Goal: Task Accomplishment & Management: Manage account settings

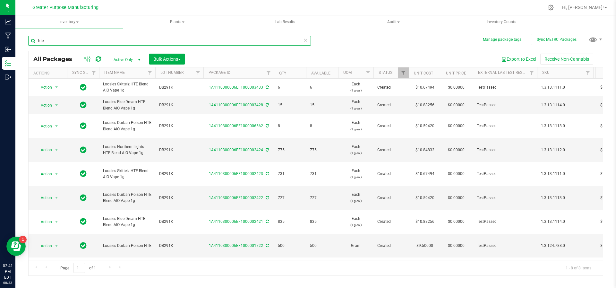
drag, startPoint x: 0, startPoint y: 0, endPoint x: 125, endPoint y: 37, distance: 130.1
click at [125, 37] on input "hte" at bounding box center [169, 41] width 283 height 10
type input "h"
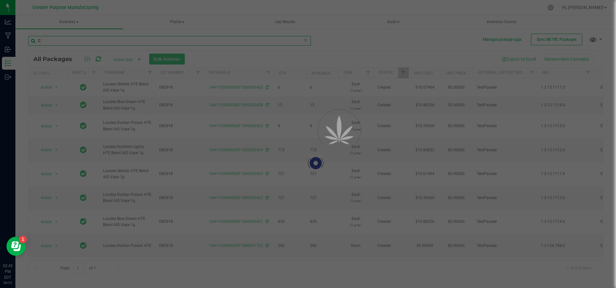
type input "C"
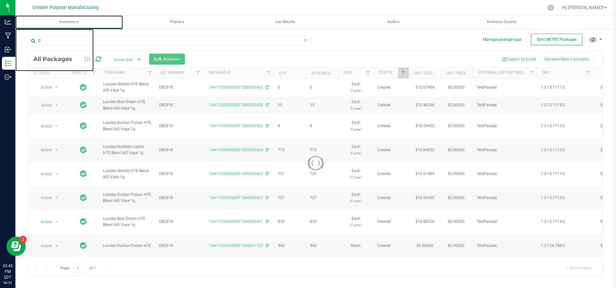
click at [77, 23] on span "Inventory" at bounding box center [68, 21] width 107 height 13
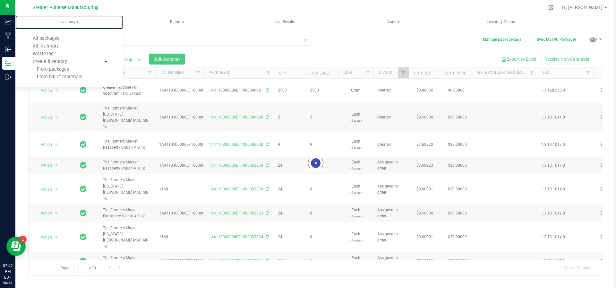
click at [77, 23] on span "Inventory" at bounding box center [68, 21] width 107 height 13
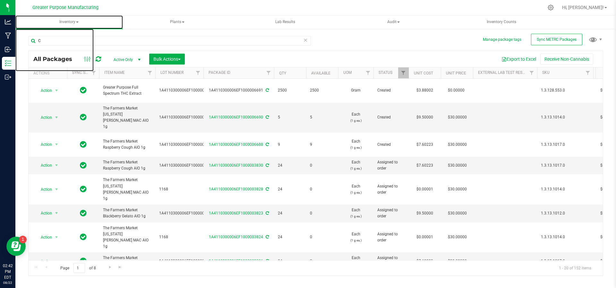
click at [77, 23] on span "Inventory" at bounding box center [68, 21] width 107 height 13
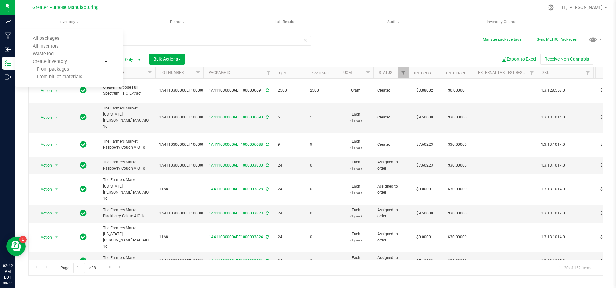
drag, startPoint x: 159, startPoint y: 34, endPoint x: 157, endPoint y: 31, distance: 3.9
click at [159, 34] on div "C" at bounding box center [171, 40] width 287 height 21
click at [149, 77] on link "Filter" at bounding box center [150, 72] width 11 height 11
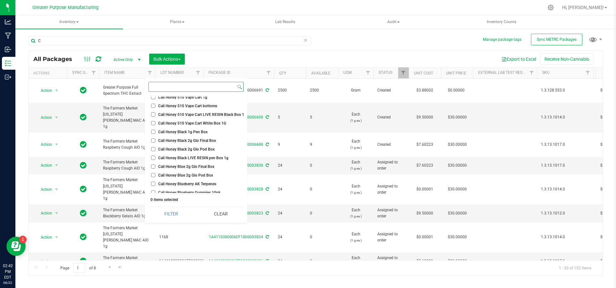
scroll to position [159, 0]
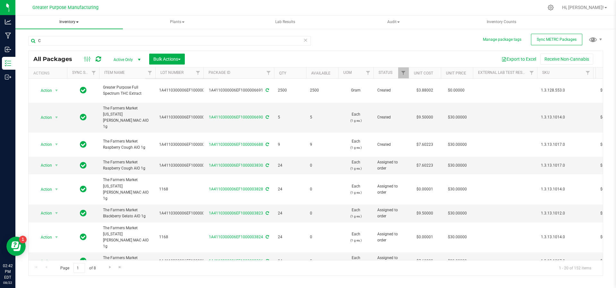
click at [75, 25] on span "Inventory" at bounding box center [68, 21] width 107 height 13
click at [65, 46] on span "All inventory" at bounding box center [45, 45] width 43 height 5
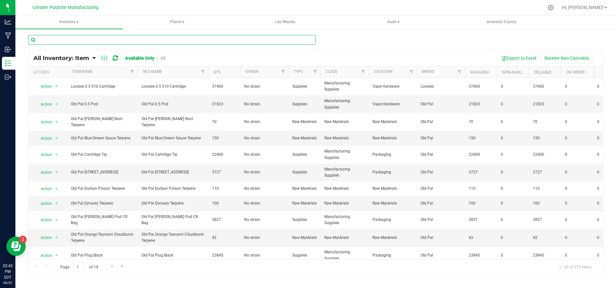
click at [134, 40] on input "text" at bounding box center [171, 40] width 287 height 10
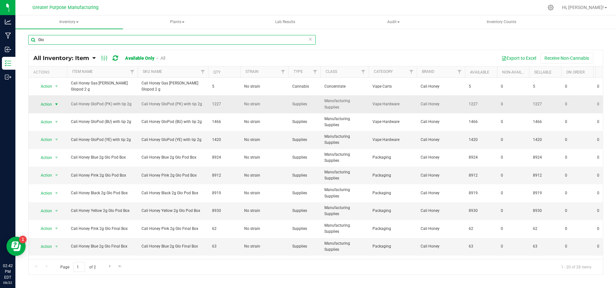
type input "Glo"
click at [58, 102] on span "select" at bounding box center [56, 104] width 5 height 5
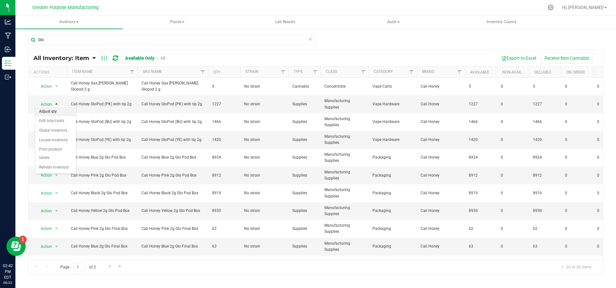
click at [55, 110] on li "Adjust qty" at bounding box center [55, 112] width 41 height 10
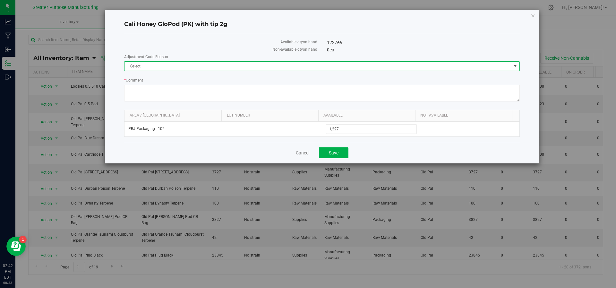
click at [284, 66] on span "Select" at bounding box center [317, 66] width 387 height 9
click at [273, 75] on li "Incorrect Quantity" at bounding box center [321, 77] width 395 height 10
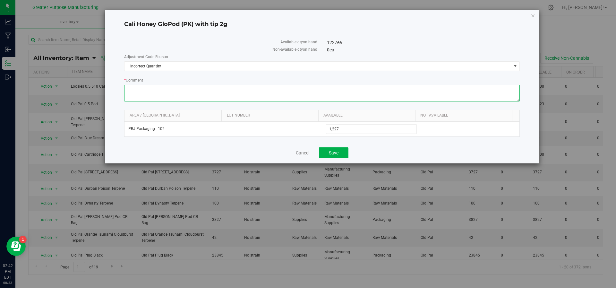
click at [260, 91] on textarea "* Comment" at bounding box center [322, 93] width 396 height 17
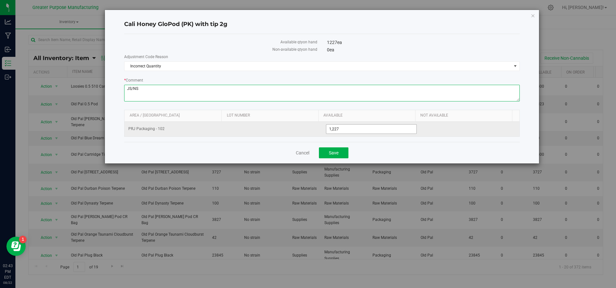
type textarea "JS/NS"
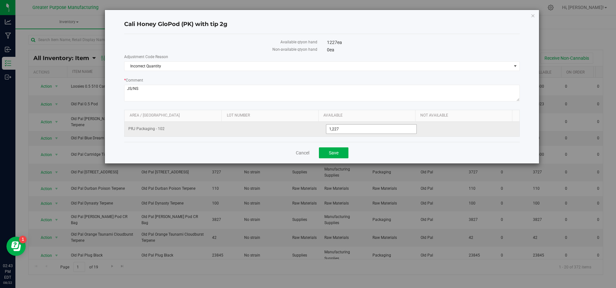
click at [347, 124] on span "1,227 1227" at bounding box center [371, 129] width 91 height 10
type input "1"
type input "900"
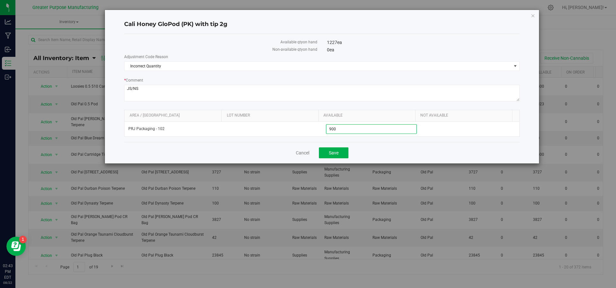
type input "900"
click at [332, 157] on div "Cancel Save" at bounding box center [322, 152] width 396 height 21
click at [335, 147] on button "Save" at bounding box center [334, 152] width 30 height 11
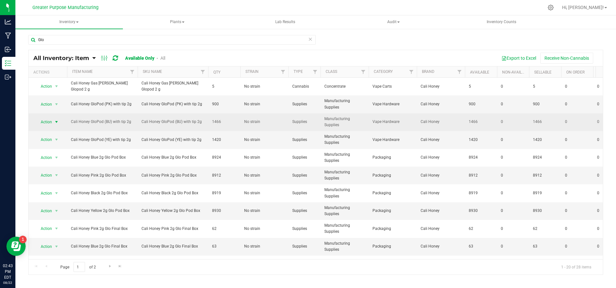
click at [56, 119] on span "select" at bounding box center [56, 121] width 5 height 5
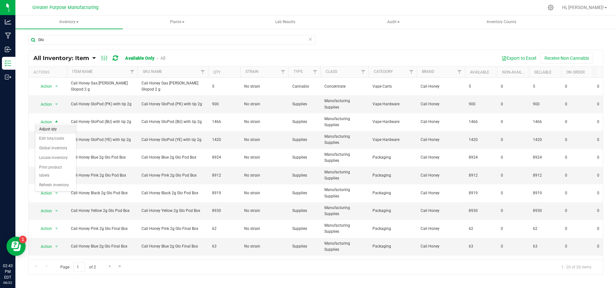
click at [53, 126] on li "Adjust qty" at bounding box center [55, 129] width 41 height 10
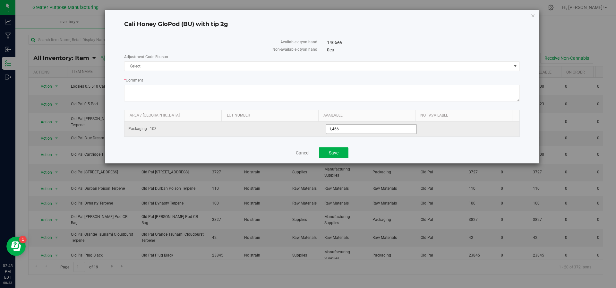
click at [352, 130] on span "1,466 1466" at bounding box center [371, 129] width 91 height 10
type input "1175"
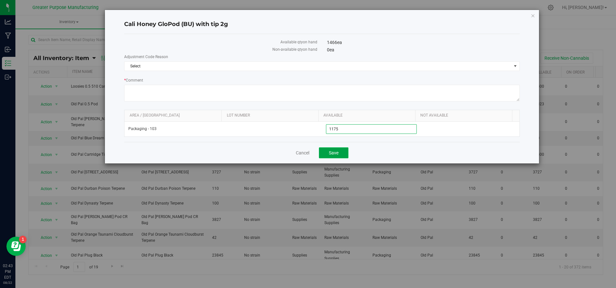
type input "1,175"
click at [337, 157] on button "Save" at bounding box center [334, 152] width 30 height 11
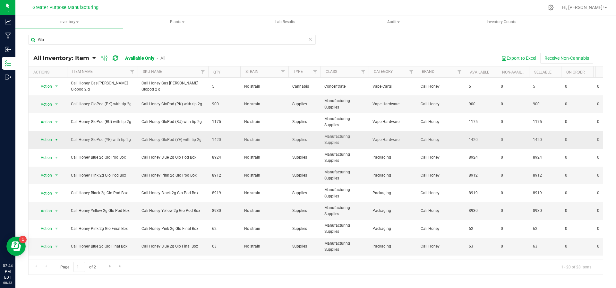
click at [58, 137] on span "select" at bounding box center [56, 139] width 5 height 5
click at [57, 145] on li "Adjust qty" at bounding box center [55, 147] width 41 height 10
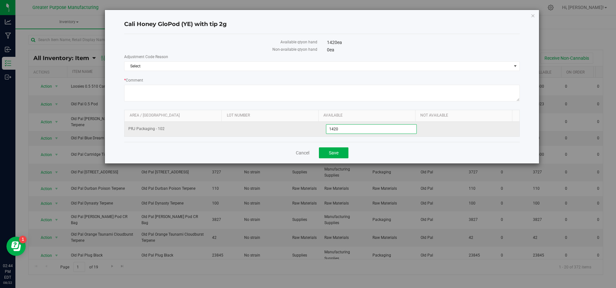
click at [339, 130] on span "1,420 1420" at bounding box center [371, 129] width 91 height 10
type input "1"
type input "875"
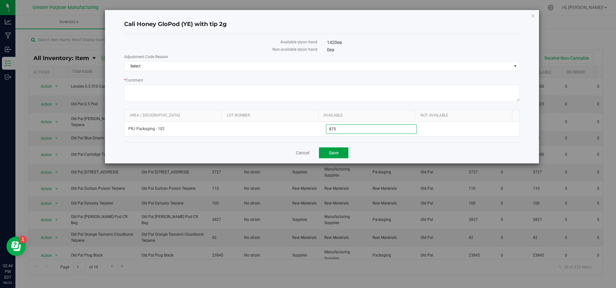
type input "875"
click at [334, 148] on button "Save" at bounding box center [334, 152] width 30 height 11
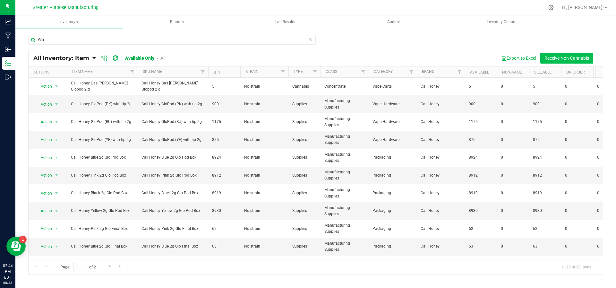
click at [549, 60] on button "Receive Non-Cannabis" at bounding box center [566, 58] width 53 height 11
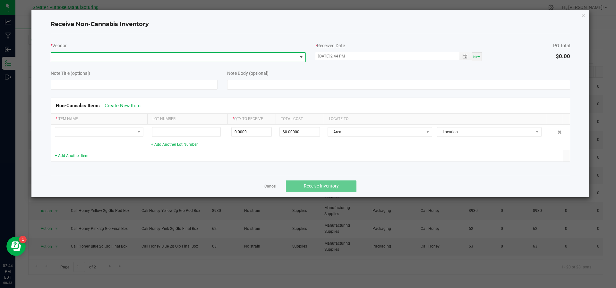
click at [129, 59] on span at bounding box center [174, 57] width 246 height 9
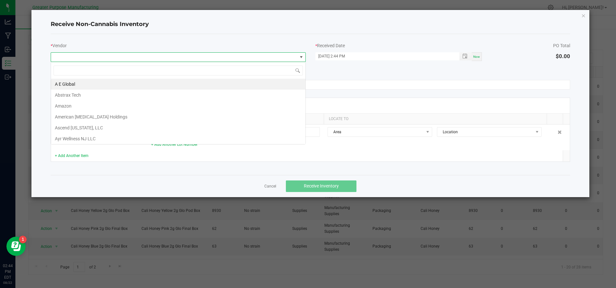
scroll to position [10, 255]
type input "Cali"
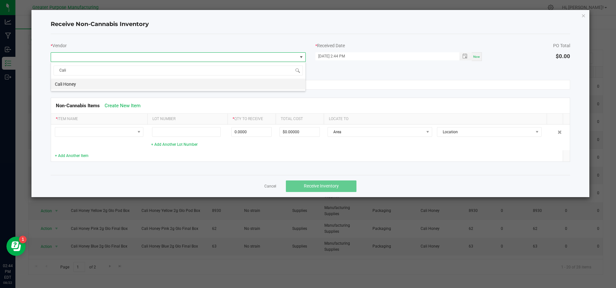
click at [109, 82] on li "Cali Honey" at bounding box center [178, 84] width 254 height 11
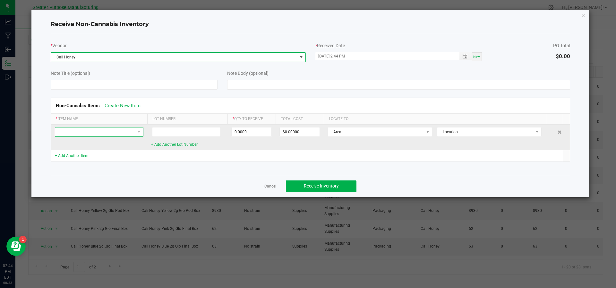
click at [109, 128] on span at bounding box center [95, 131] width 80 height 9
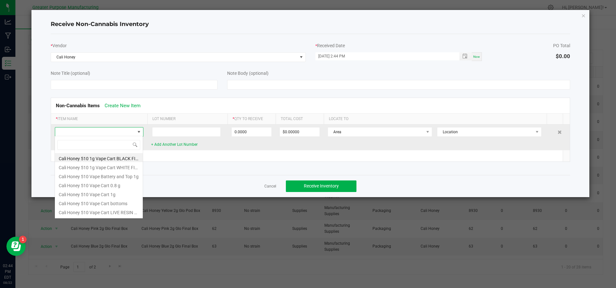
scroll to position [10, 89]
type input "Cali"
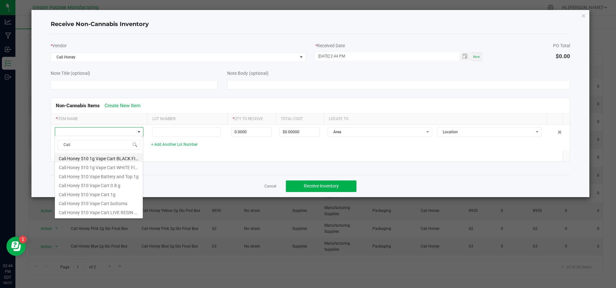
click at [107, 157] on li "Cali Honey 510 1g Vape Cart BLACK FINAL BOX" at bounding box center [99, 157] width 88 height 9
type input "0 ea"
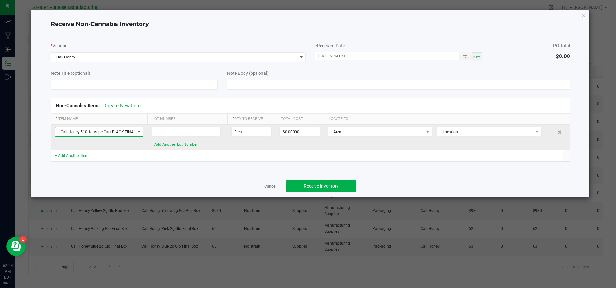
click at [124, 134] on span "Cali Honey 510 1g Vape Cart BLACK FINAL BOX" at bounding box center [95, 131] width 80 height 9
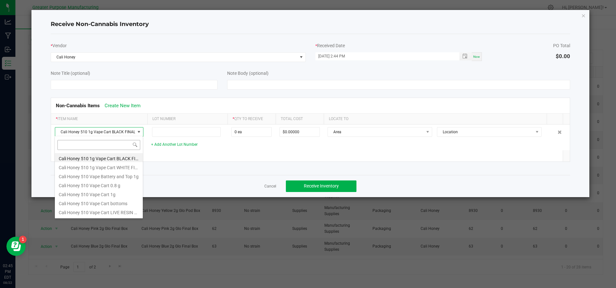
click at [113, 144] on input at bounding box center [98, 145] width 83 height 10
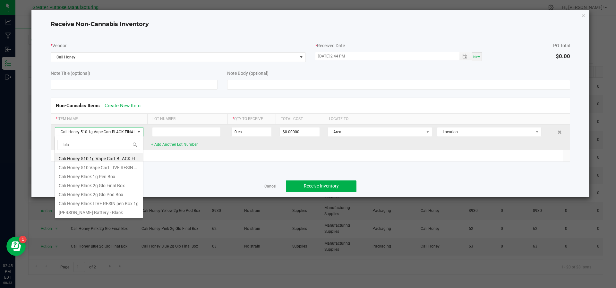
type input "bla"
click at [86, 130] on span "Cali Honey 510 1g Vape Cart BLACK FINAL BOX" at bounding box center [95, 131] width 80 height 9
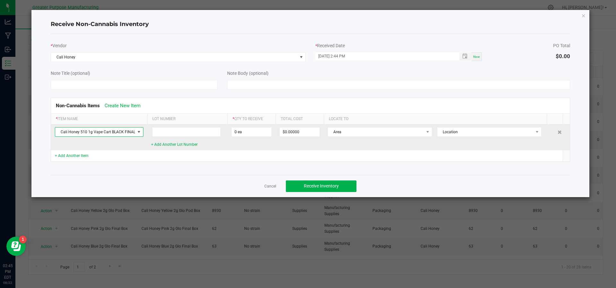
click at [141, 131] on span at bounding box center [138, 131] width 5 height 5
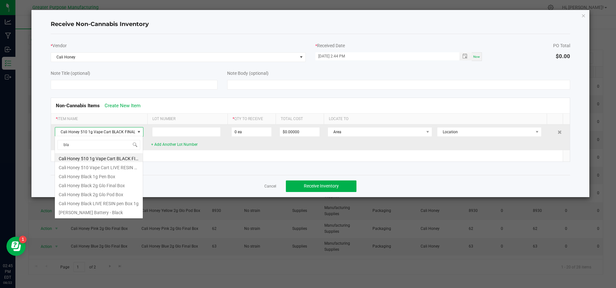
scroll to position [10, 89]
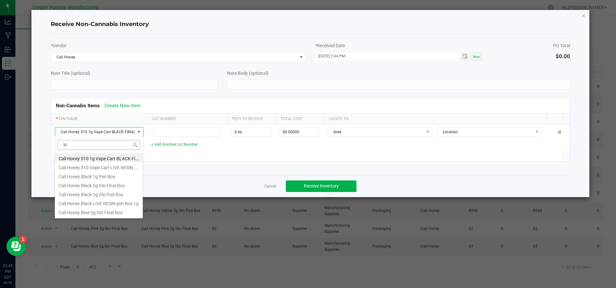
type input "b"
type input "Cali Honey"
click at [111, 181] on li "Cali Honey GloPod (BK) with tip 2g" at bounding box center [99, 183] width 88 height 9
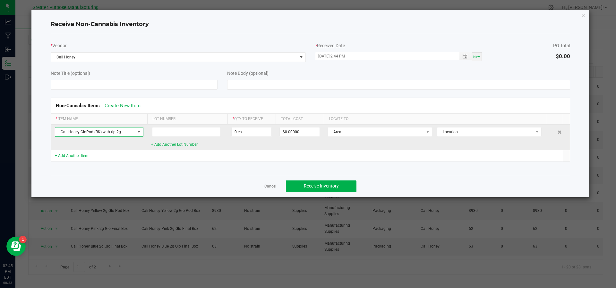
click at [252, 124] on td "0 ea" at bounding box center [251, 137] width 48 height 26
click at [252, 130] on input "0" at bounding box center [252, 131] width 40 height 9
type input "1125 ea"
click at [384, 135] on span "Area" at bounding box center [376, 131] width 96 height 9
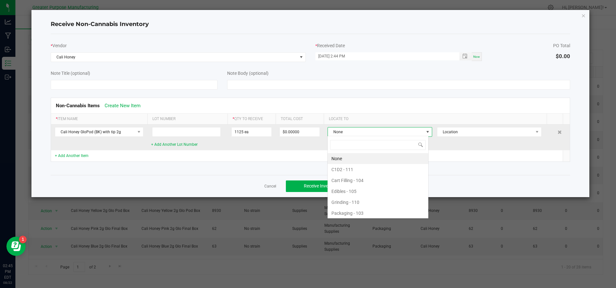
scroll to position [10, 101]
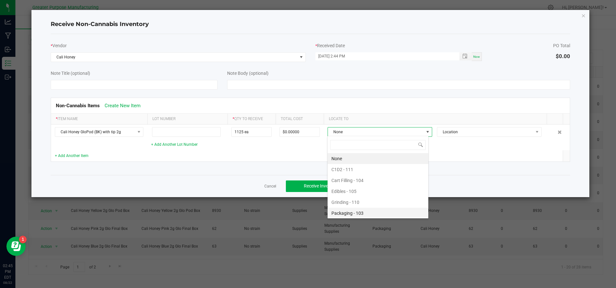
click at [374, 214] on li "Packaging - 103" at bounding box center [378, 213] width 101 height 11
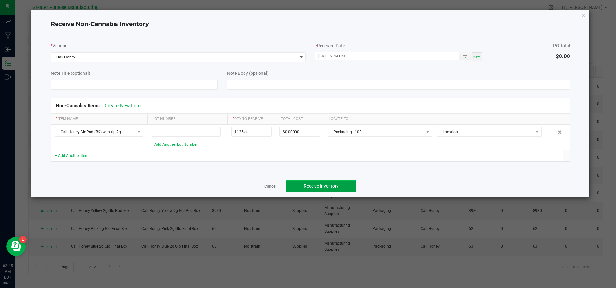
click at [341, 184] on button "Receive Inventory" at bounding box center [321, 186] width 71 height 12
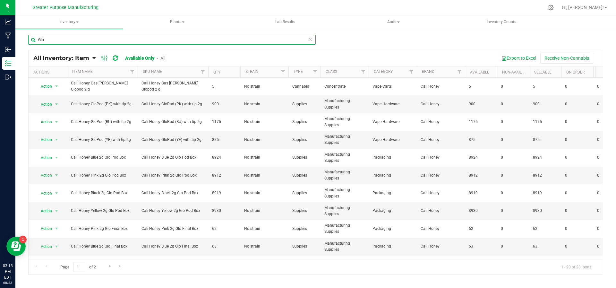
click at [55, 35] on input "Glo" at bounding box center [171, 40] width 287 height 10
type input "G"
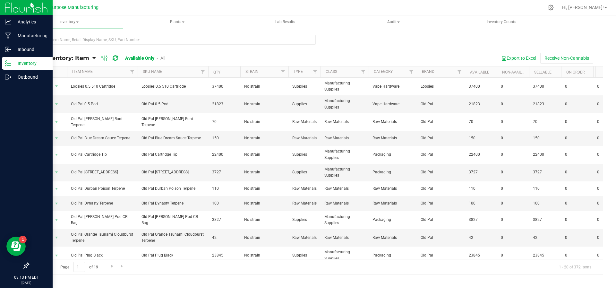
click at [18, 62] on p "Inventory" at bounding box center [30, 63] width 38 height 8
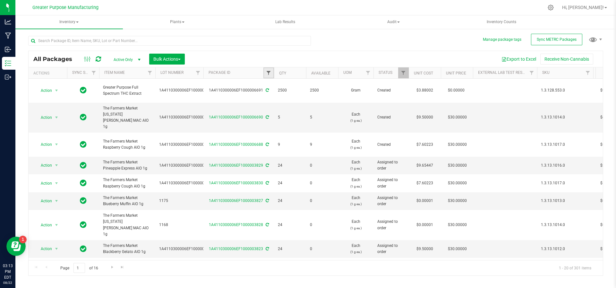
click at [267, 71] on span "Filter" at bounding box center [268, 72] width 5 height 5
type input "6652"
click at [267, 97] on button "Filter" at bounding box center [282, 104] width 31 height 14
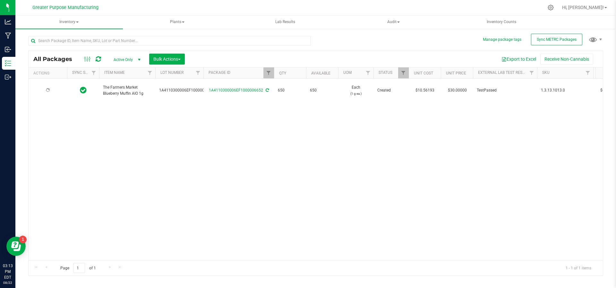
type input "[DATE]"
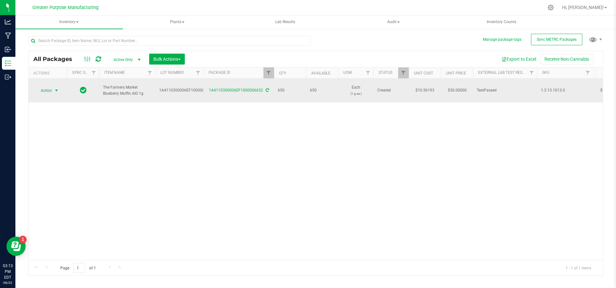
click at [50, 91] on span "Action" at bounding box center [43, 90] width 17 height 9
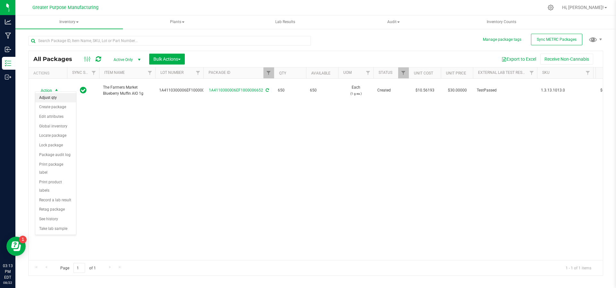
click at [51, 99] on li "Adjust qty" at bounding box center [55, 98] width 41 height 10
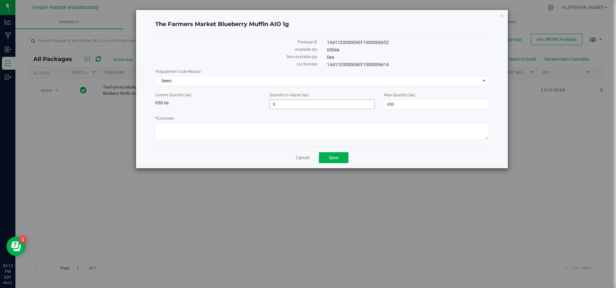
click at [285, 107] on span "0 0" at bounding box center [321, 104] width 105 height 10
click at [401, 103] on span "650 650" at bounding box center [436, 104] width 105 height 10
type input "6"
type input "700"
type input "50"
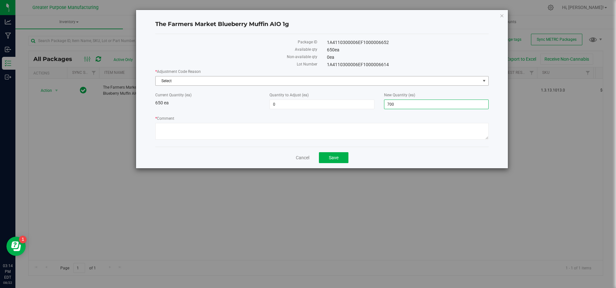
type input "700"
click at [228, 77] on span "Select" at bounding box center [318, 80] width 325 height 9
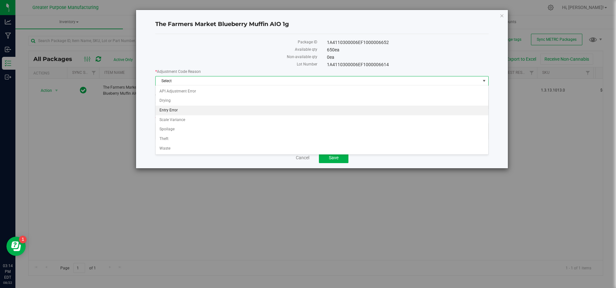
click at [204, 107] on li "Entry Error" at bounding box center [322, 111] width 333 height 10
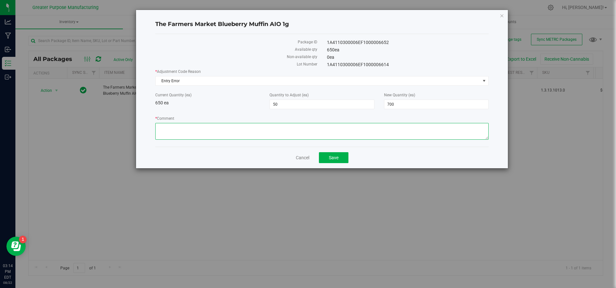
click at [194, 129] on textarea "* Comment" at bounding box center [321, 131] width 333 height 17
type textarea "Adjusted during final packaging and audit. JS/NS"
click at [332, 158] on span "Save" at bounding box center [334, 157] width 10 height 5
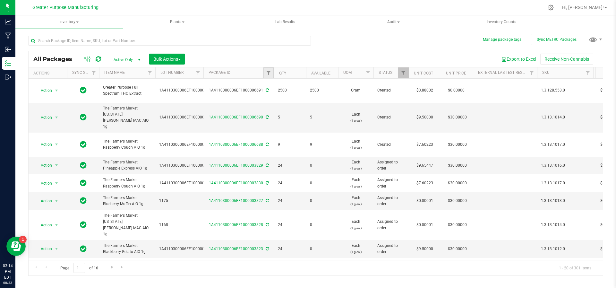
click at [268, 75] on link "Filter" at bounding box center [268, 72] width 11 height 11
type input "6652"
click at [267, 97] on button "Filter" at bounding box center [282, 104] width 31 height 14
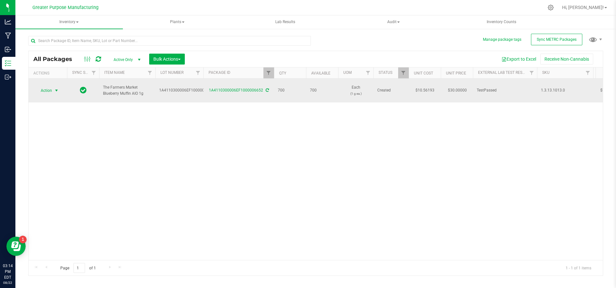
click at [56, 88] on span "select" at bounding box center [56, 90] width 5 height 5
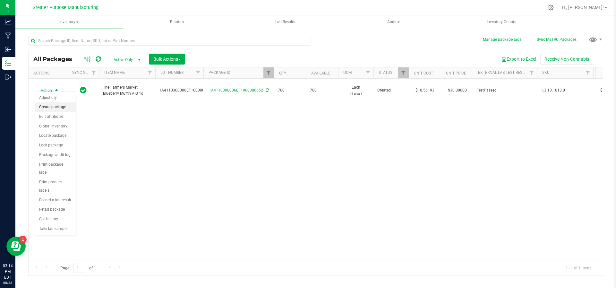
click at [54, 104] on li "Create package" at bounding box center [55, 107] width 41 height 10
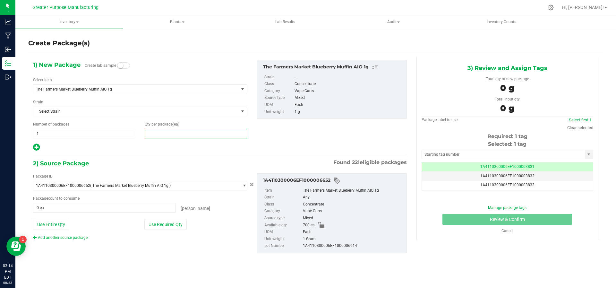
click at [185, 133] on span at bounding box center [196, 134] width 102 height 10
type input "4"
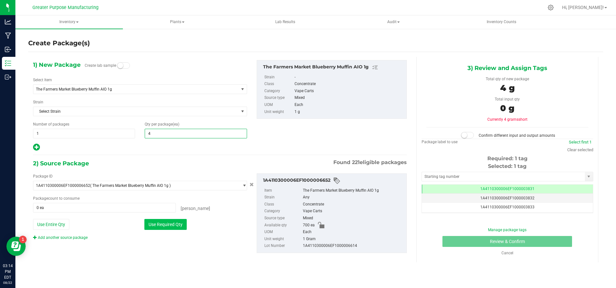
type input "4"
click at [152, 223] on button "Use Required Qty" at bounding box center [165, 224] width 42 height 11
type input "4 ea"
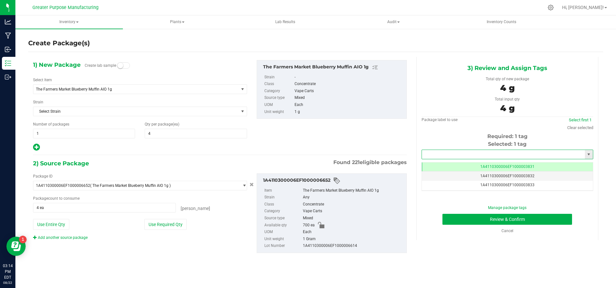
click at [479, 152] on input "text" at bounding box center [503, 154] width 163 height 9
click at [476, 166] on li "1A4110300006EF1000006693" at bounding box center [507, 165] width 171 height 10
type input "1A4110300006EF1000006693"
click at [477, 222] on button "Review & Confirm" at bounding box center [507, 219] width 130 height 11
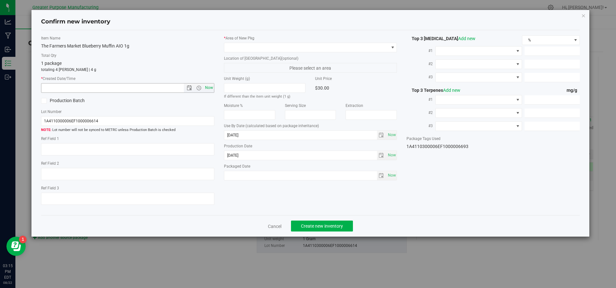
click at [210, 86] on span "Now" at bounding box center [208, 87] width 11 height 9
type input "[DATE] 3:15 PM"
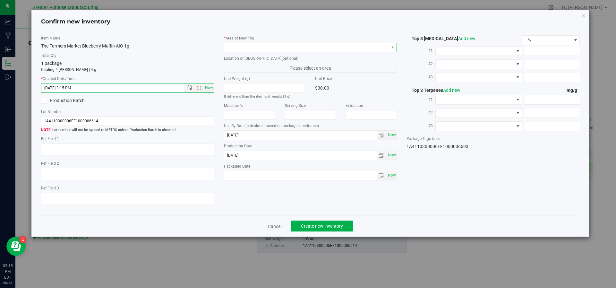
click at [256, 50] on span at bounding box center [306, 47] width 165 height 9
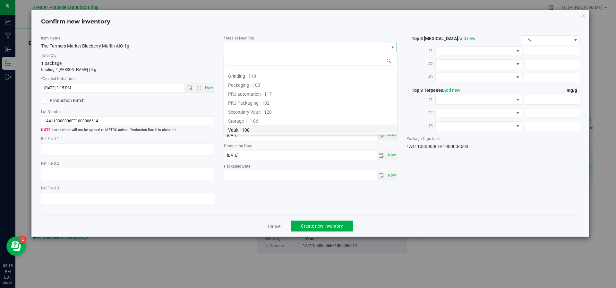
click at [250, 127] on li "Vault - 108" at bounding box center [310, 128] width 173 height 9
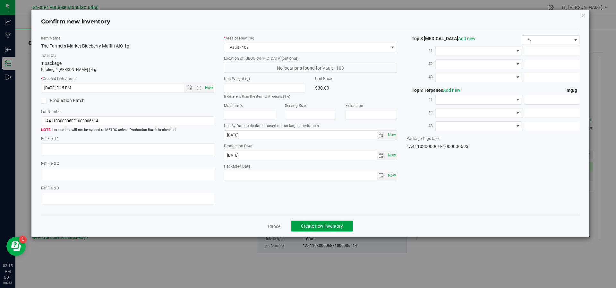
click at [307, 231] on button "Create new inventory" at bounding box center [322, 225] width 62 height 11
